Goal: Task Accomplishment & Management: Manage account settings

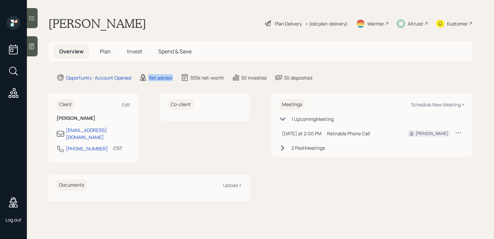
drag, startPoint x: 175, startPoint y: 78, endPoint x: 149, endPoint y: 79, distance: 25.9
click at [149, 79] on div "Opportunity · Account Opened Set advisor $55k net-worth $0 invested $0 deposited" at bounding box center [264, 78] width 416 height 8
click at [164, 80] on div "Set advisor" at bounding box center [160, 77] width 24 height 7
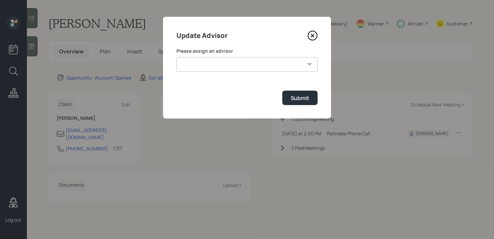
click at [214, 61] on select "[PERSON_NAME] [PERSON_NAME] End [PERSON_NAME] [PERSON_NAME] [PERSON_NAME] [PERS…" at bounding box center [246, 64] width 141 height 15
click at [313, 37] on icon at bounding box center [312, 36] width 10 height 10
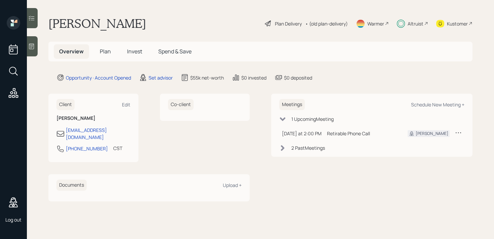
click at [405, 83] on main "[PERSON_NAME] Plan Delivery • (old plan-delivery) Warmer Altruist Kustomer Over…" at bounding box center [260, 119] width 467 height 239
